Goal: Manage account settings

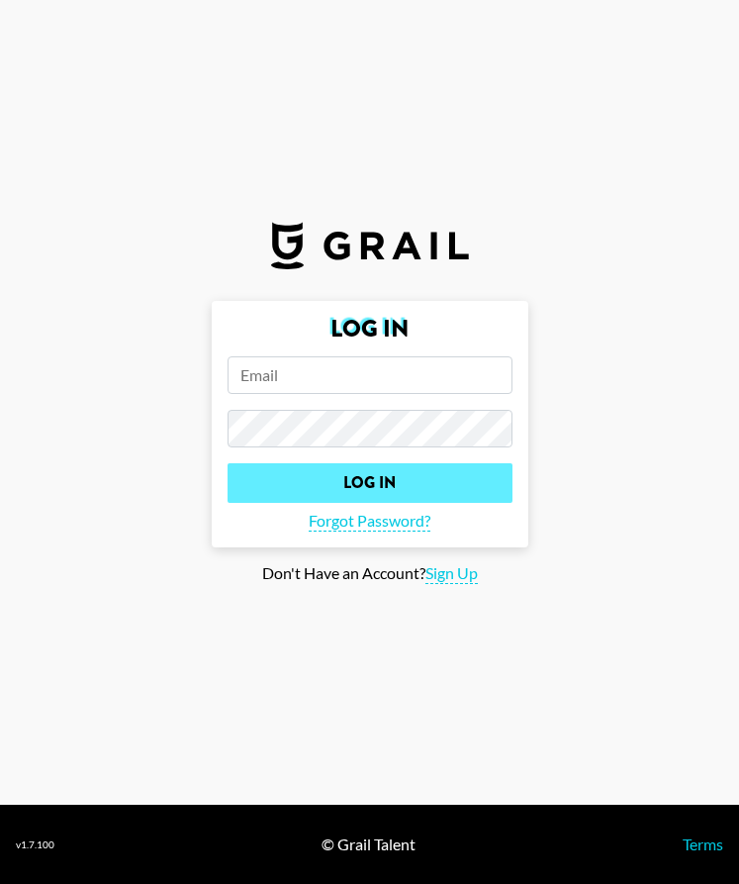
type input "[EMAIL_ADDRESS][DOMAIN_NAME]"
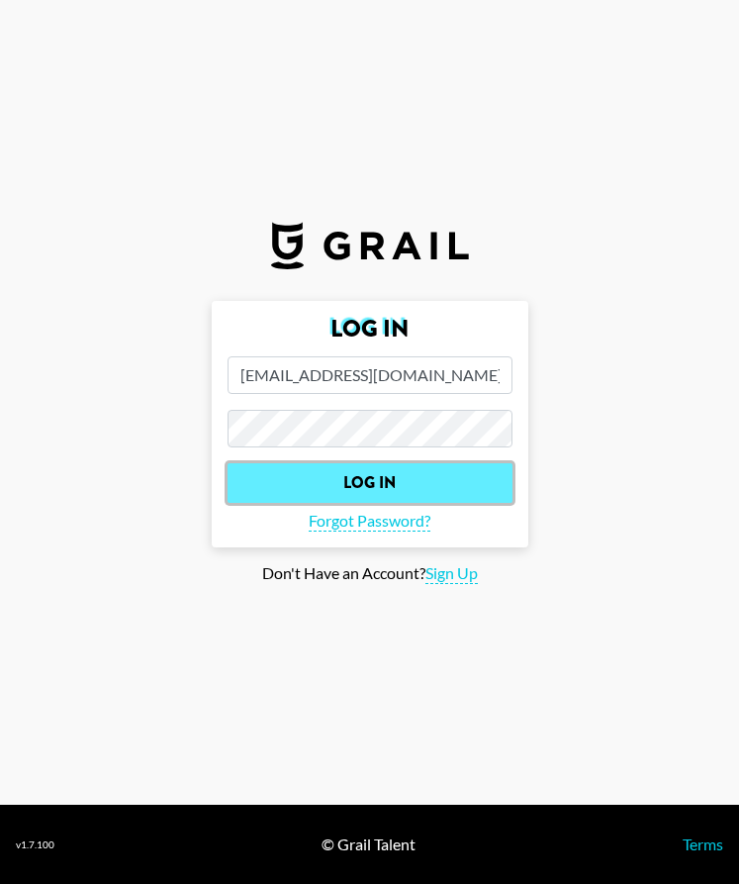
click at [441, 486] on input "Log In" at bounding box center [370, 483] width 285 height 40
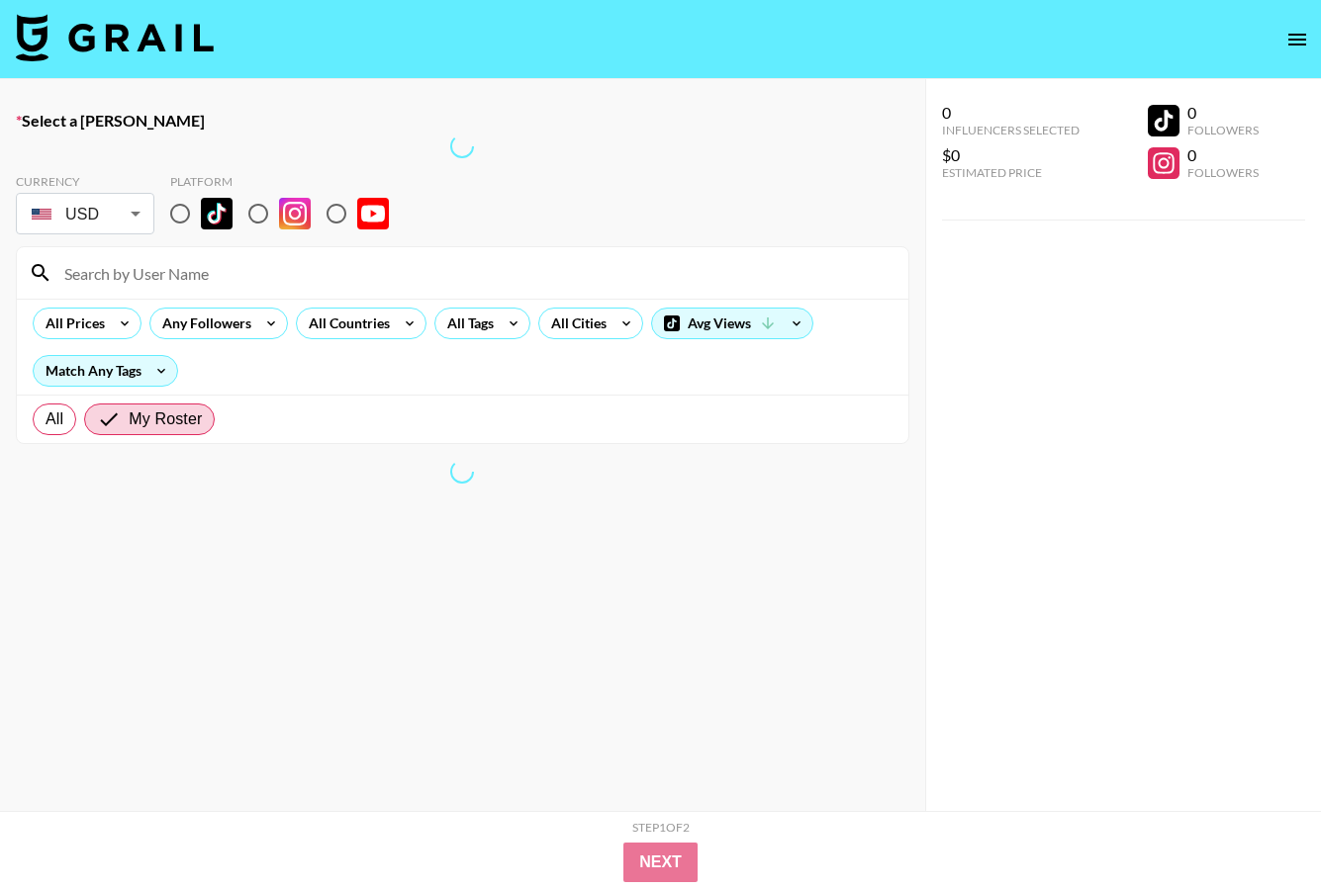
click at [167, 42] on img at bounding box center [115, 37] width 198 height 47
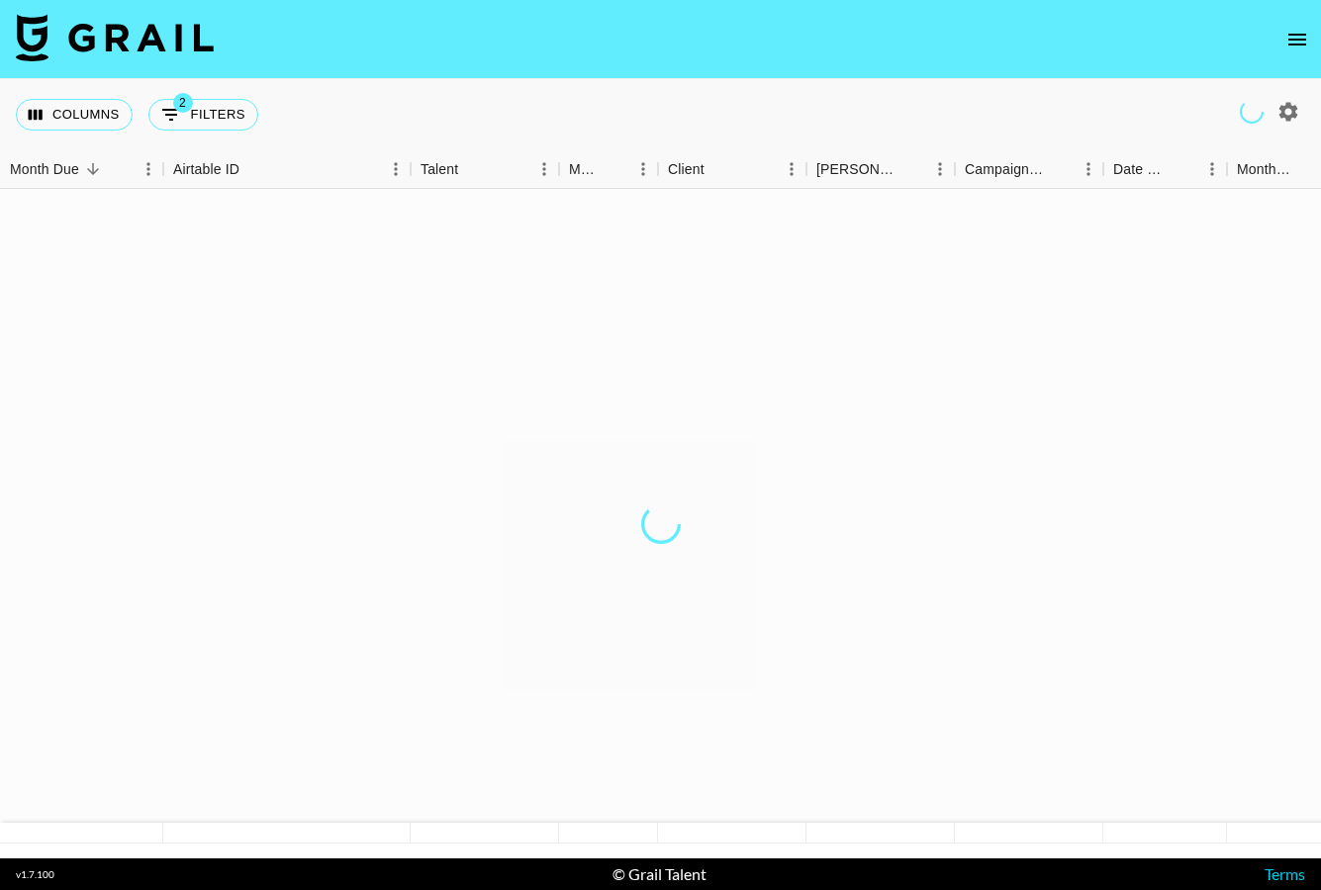
click at [148, 50] on img at bounding box center [115, 37] width 198 height 47
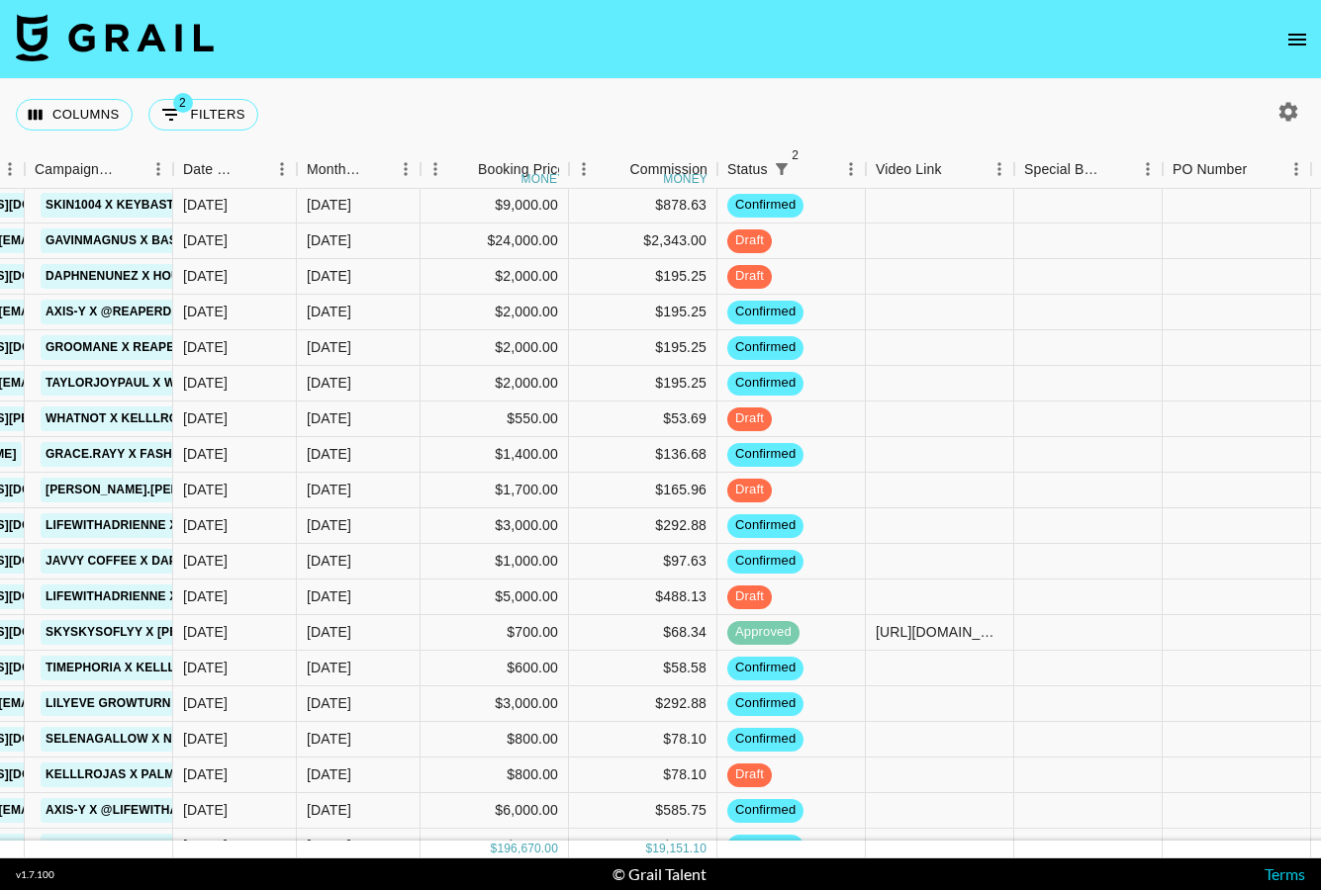
scroll to position [350, 0]
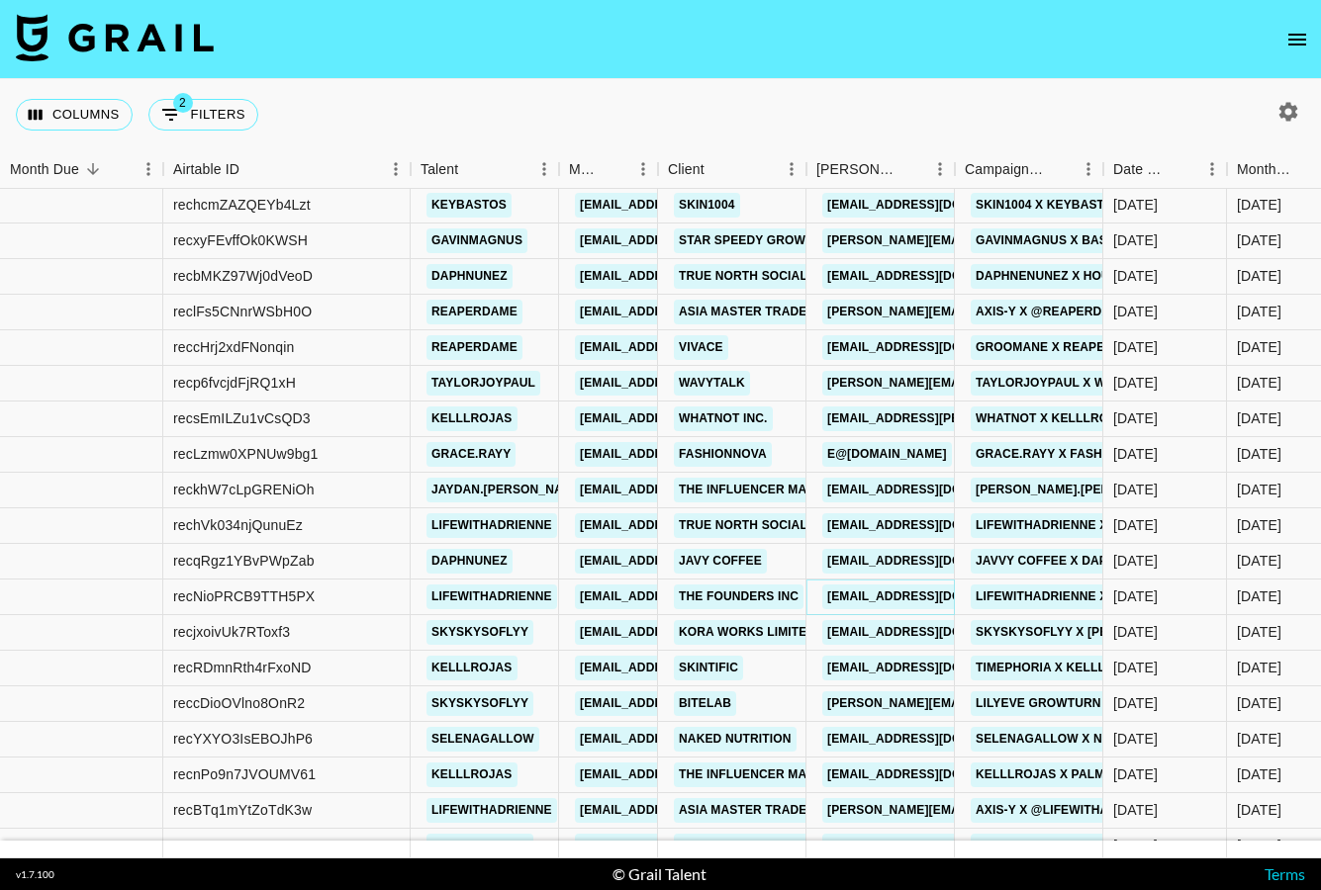
click at [738, 599] on link "[EMAIL_ADDRESS][DOMAIN_NAME]" at bounding box center [933, 597] width 222 height 25
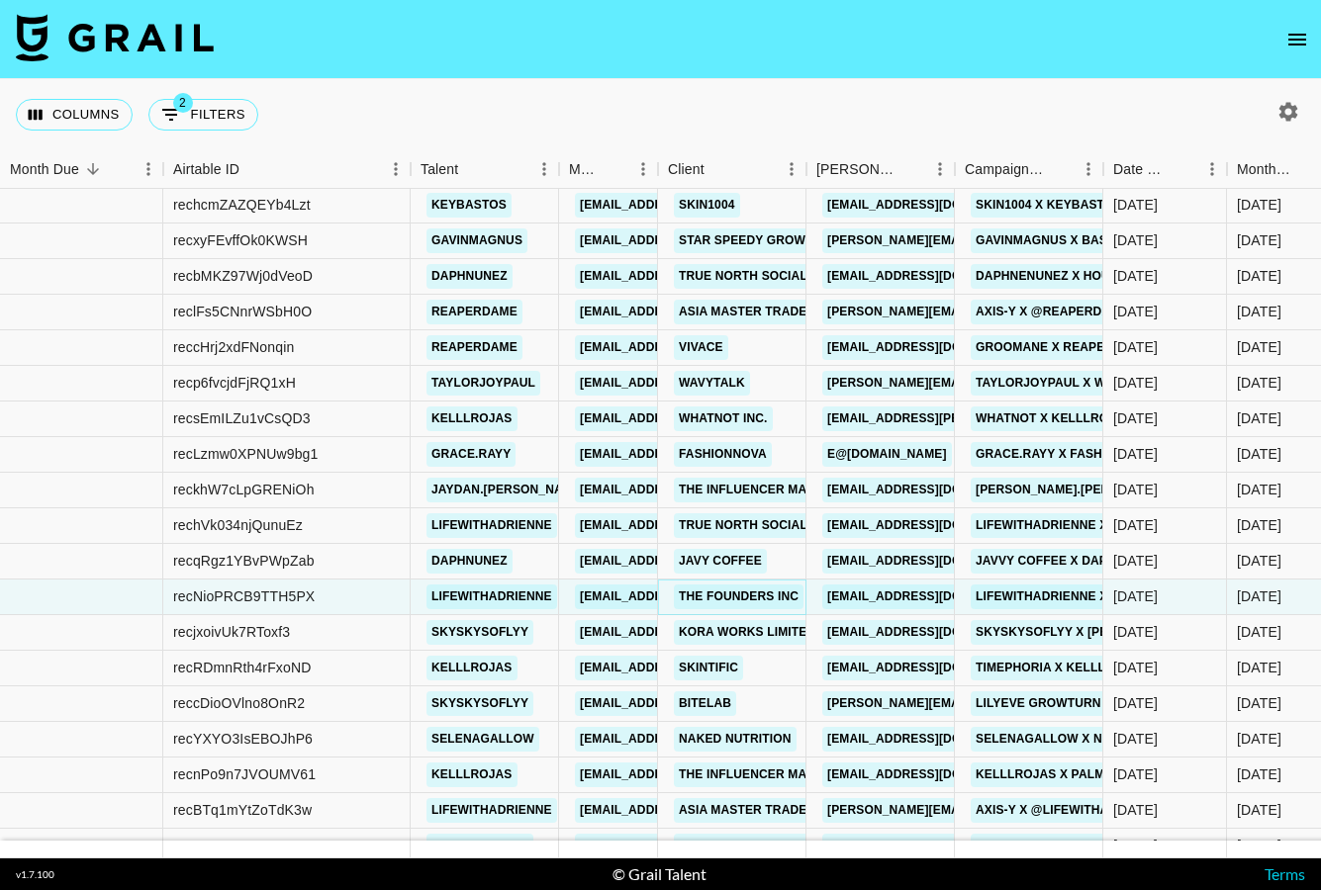
click at [738, 600] on link "The Founders Inc" at bounding box center [739, 597] width 130 height 25
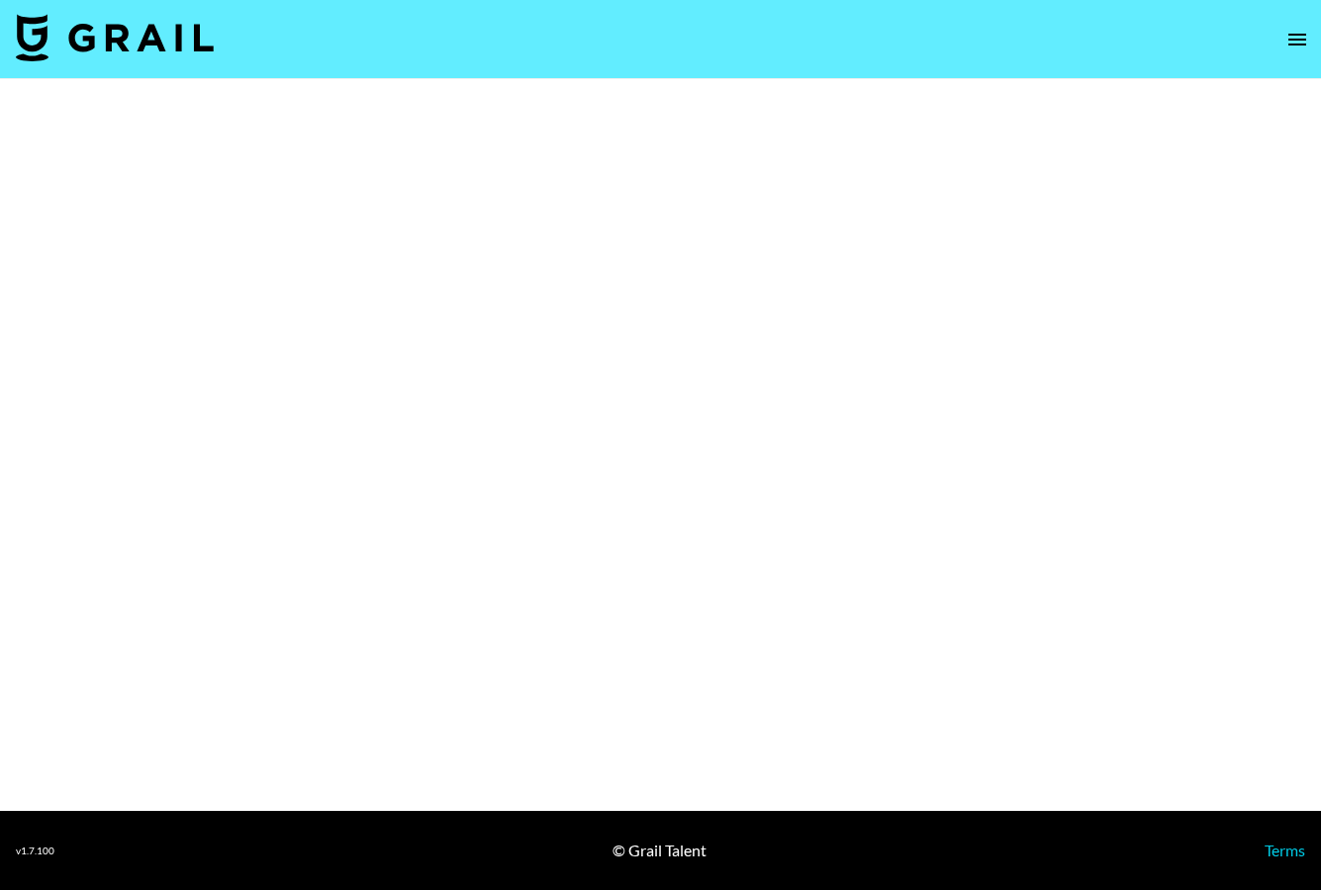
select select "Brand"
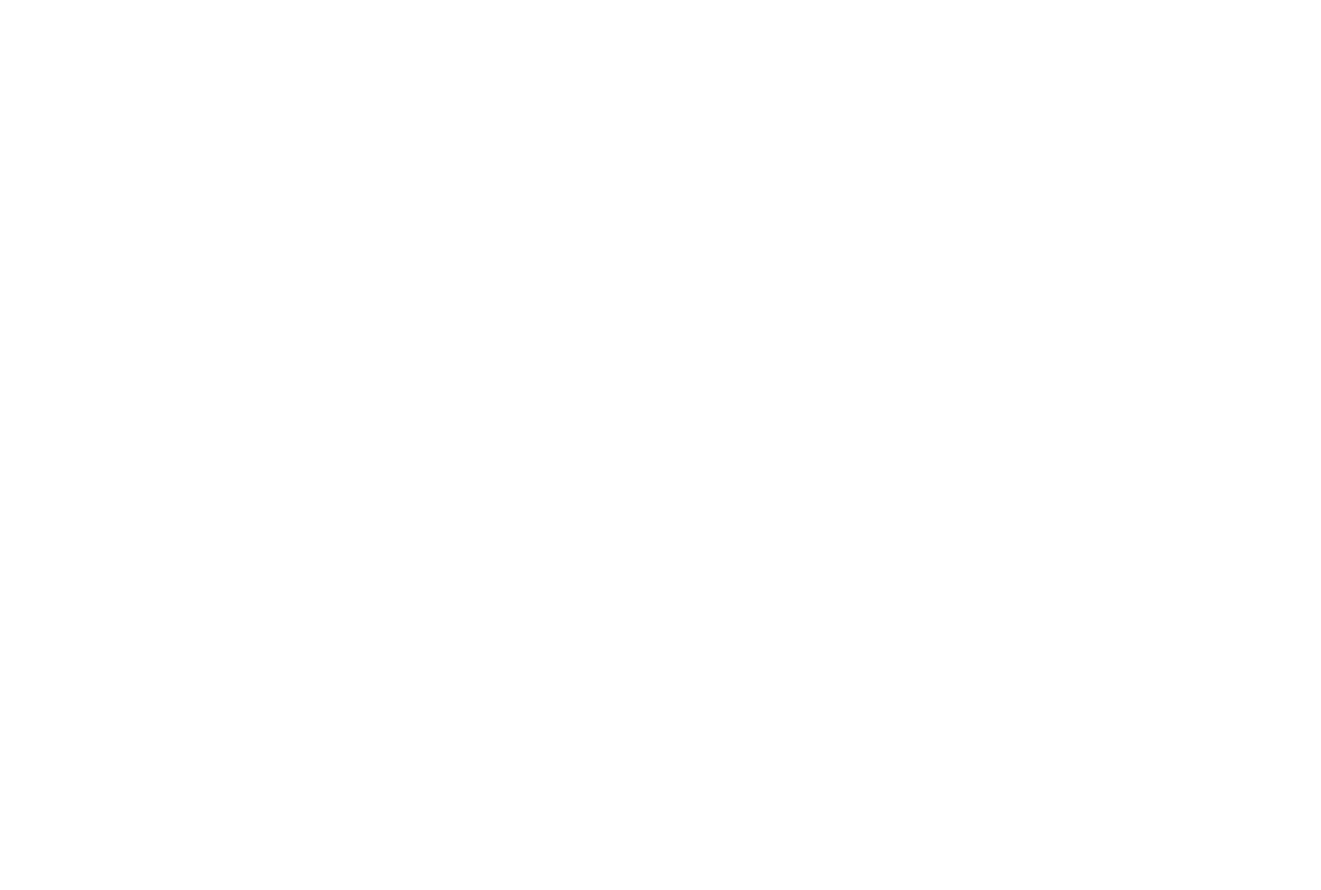
select select "USD"
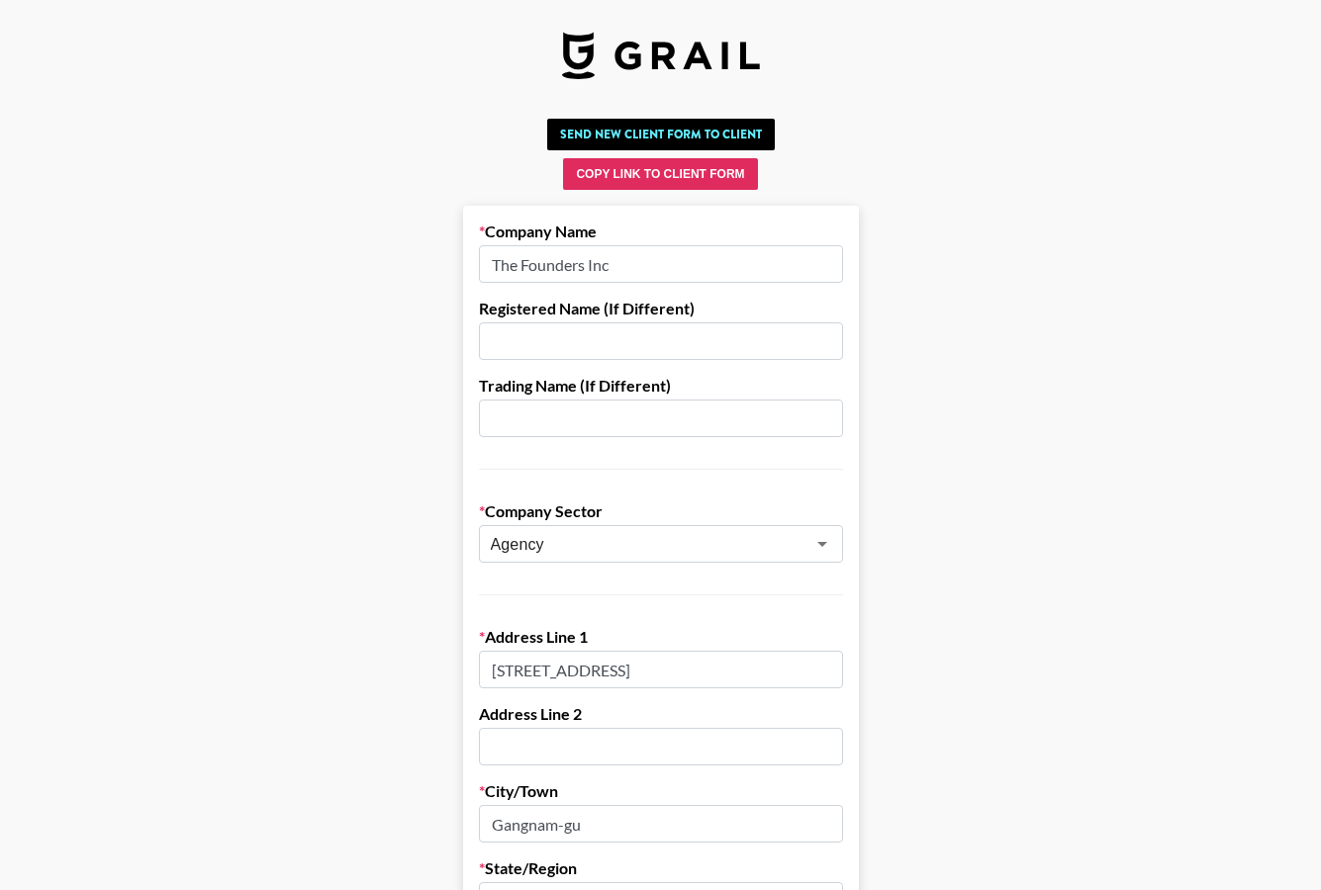
scroll to position [438, 0]
